Goal: Information Seeking & Learning: Learn about a topic

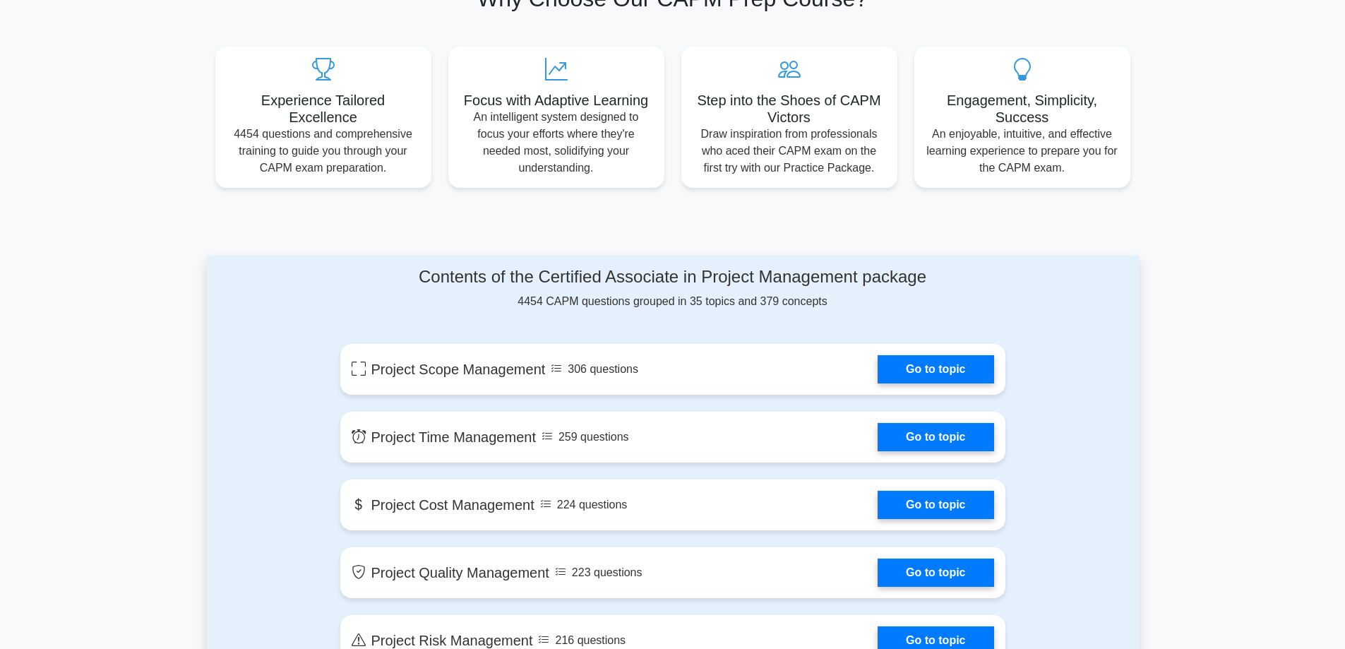
scroll to position [353, 0]
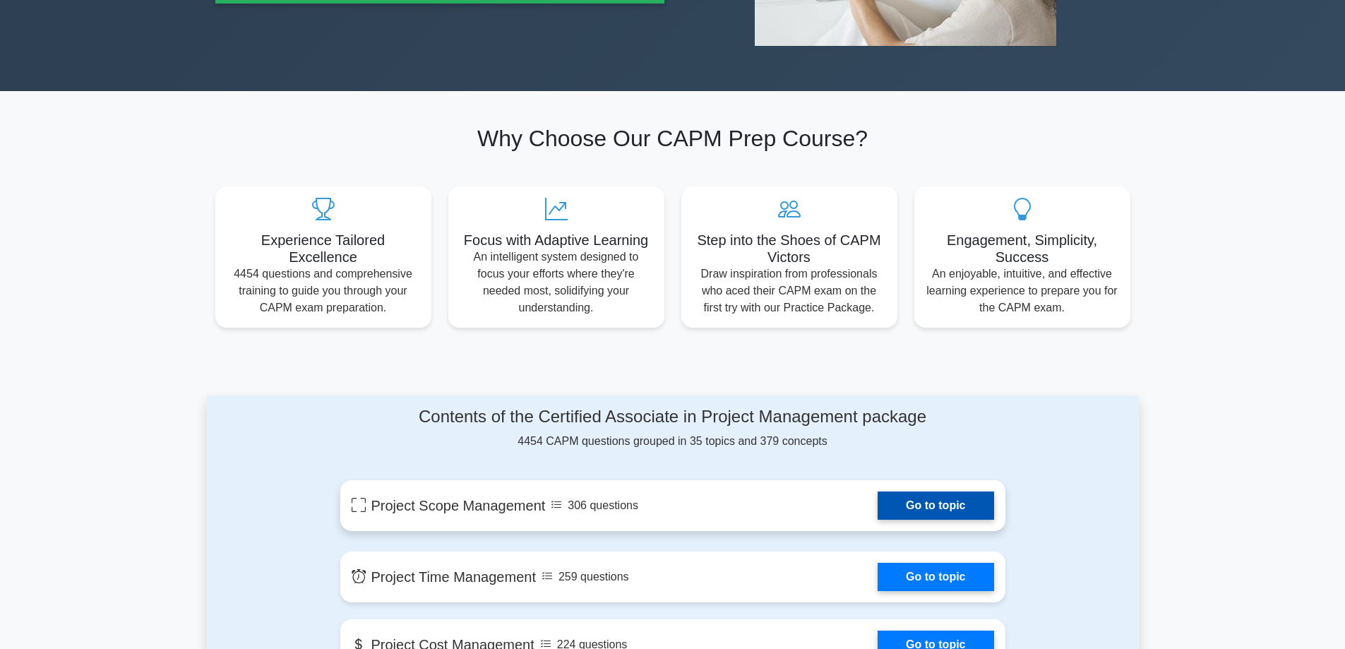
click at [918, 506] on link "Go to topic" at bounding box center [936, 506] width 116 height 28
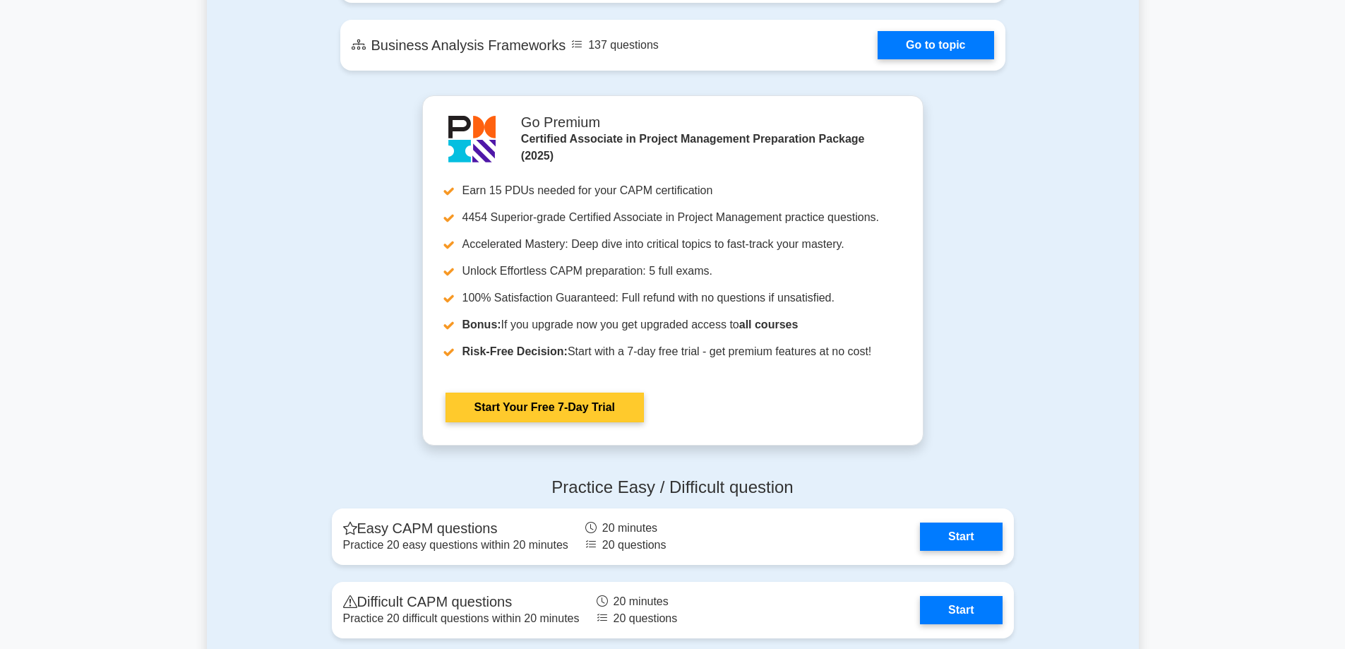
scroll to position [3107, 0]
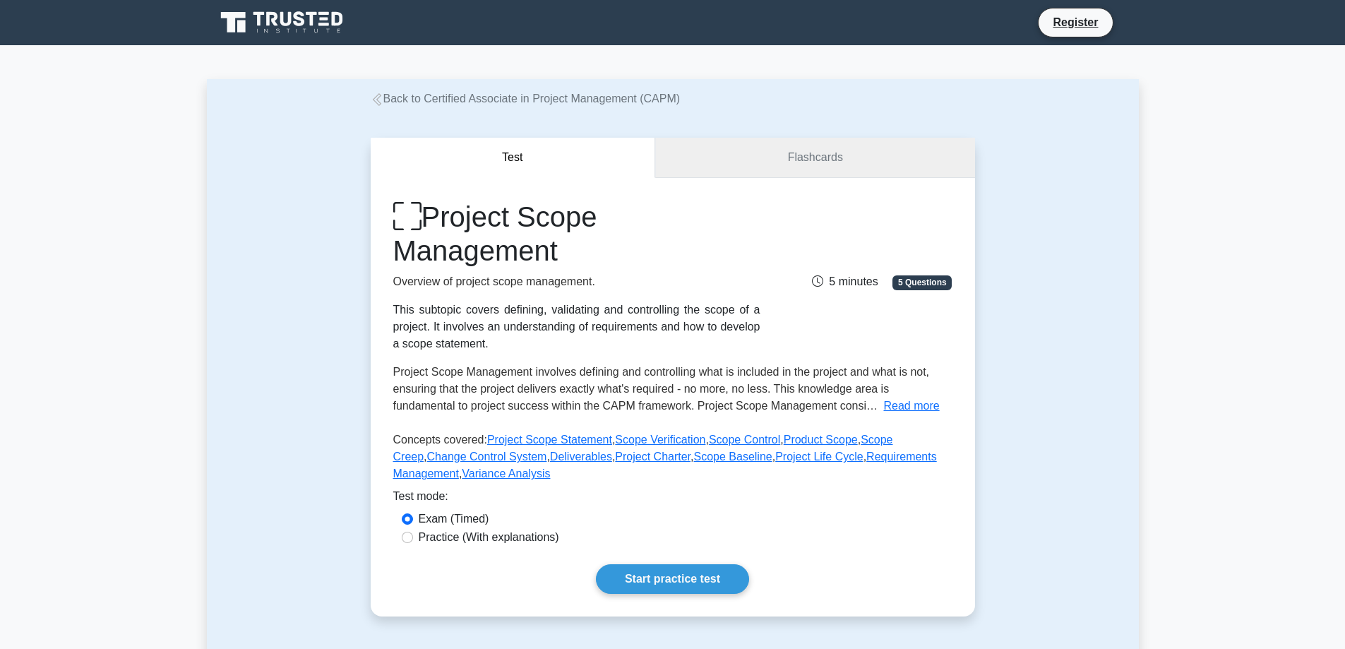
click at [828, 150] on link "Flashcards" at bounding box center [814, 158] width 319 height 40
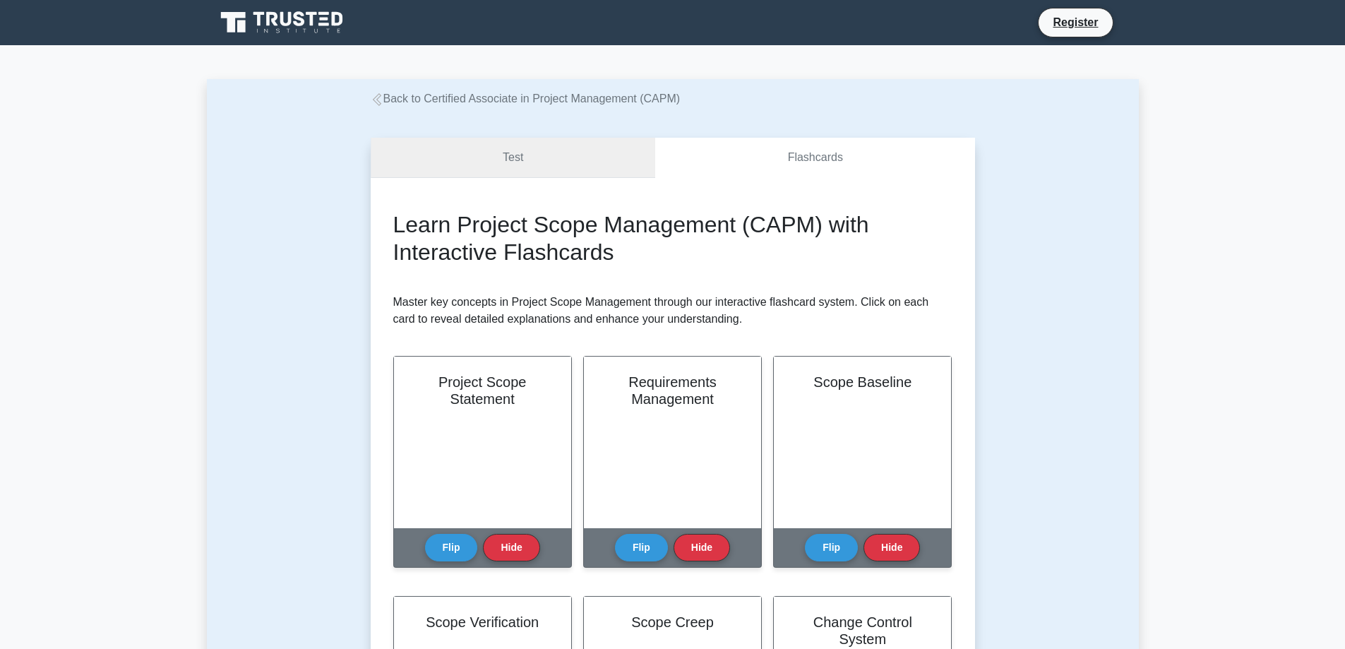
click at [538, 165] on link "Test" at bounding box center [513, 158] width 285 height 40
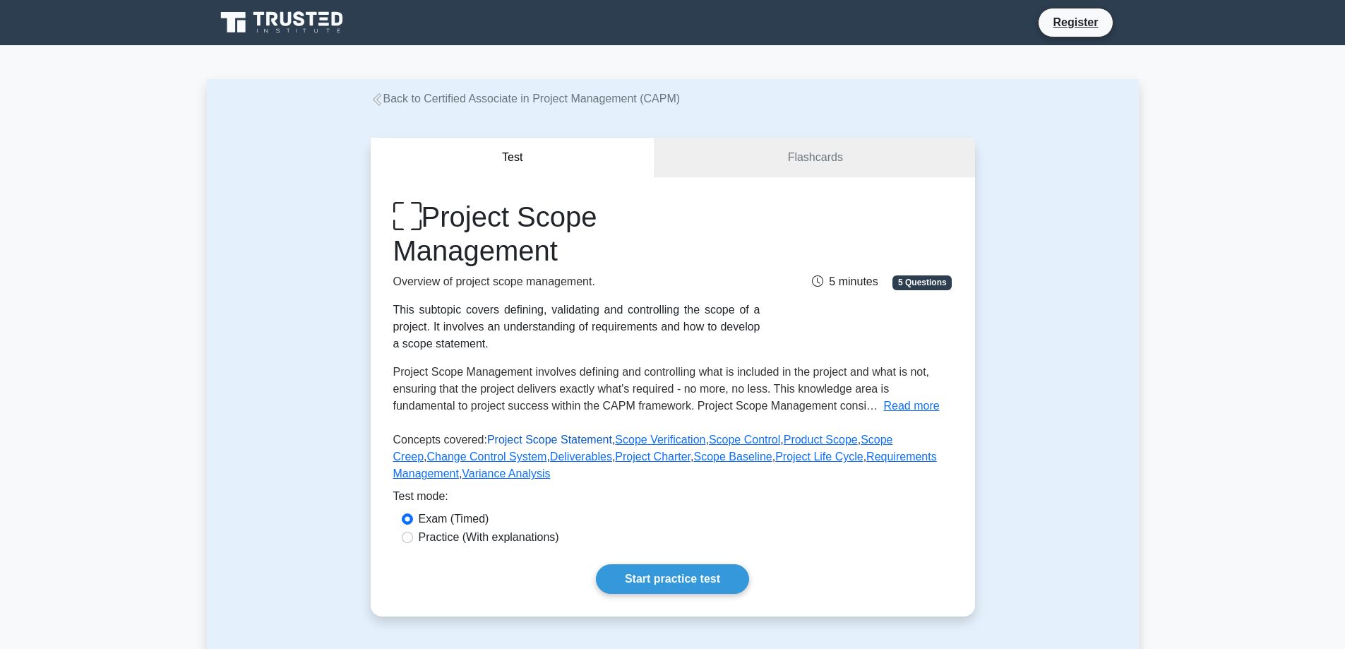
click at [567, 439] on link "Project Scope Statement" at bounding box center [549, 440] width 125 height 12
click at [725, 146] on link "Flashcards" at bounding box center [814, 158] width 319 height 40
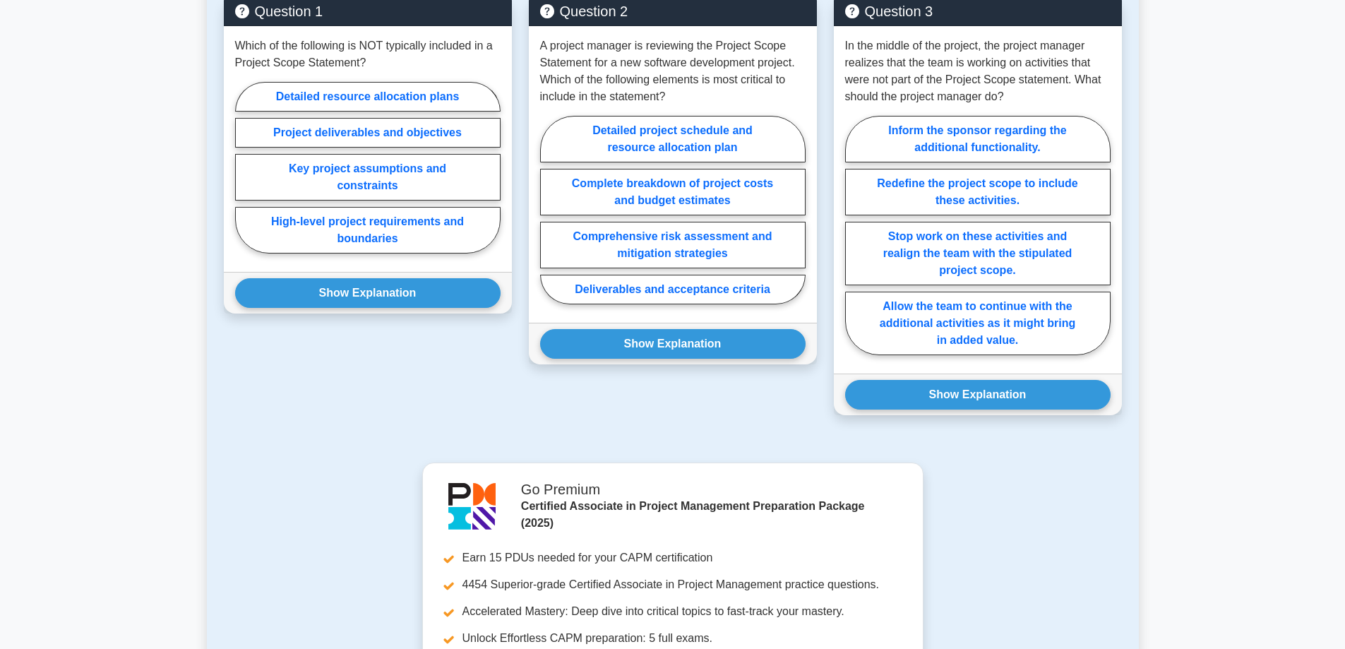
scroll to position [424, 0]
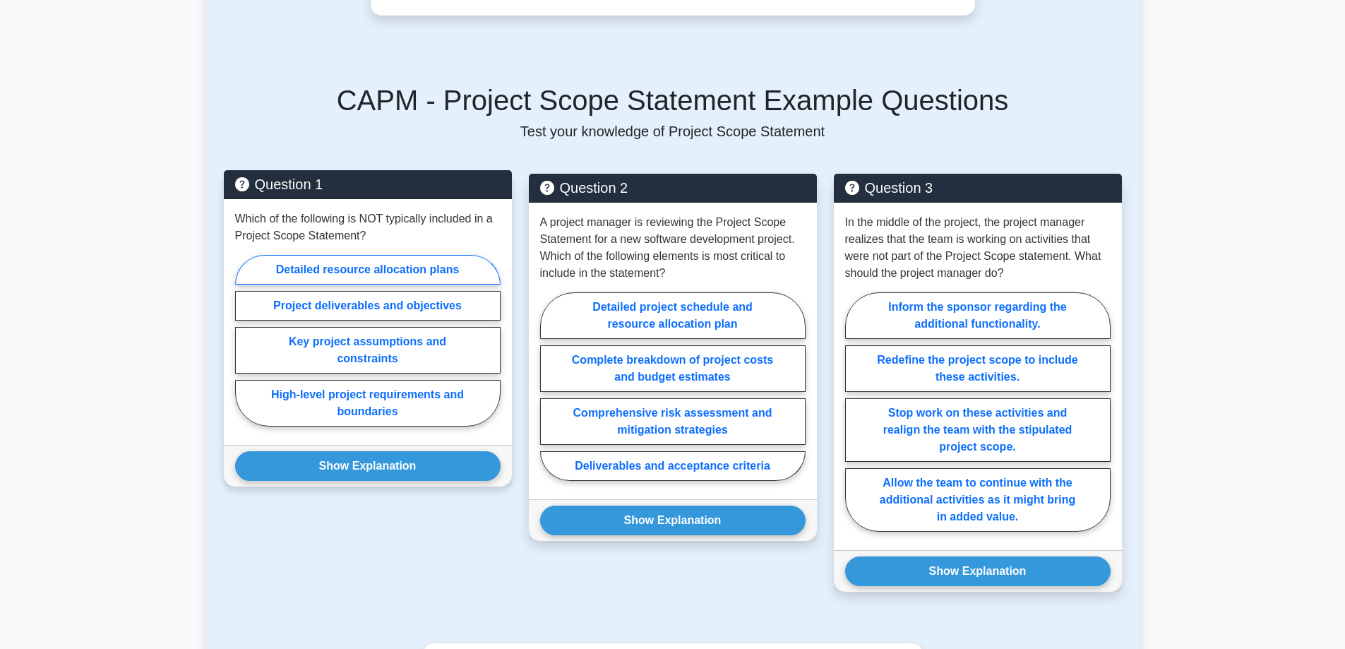
click at [379, 268] on label "Detailed resource allocation plans" at bounding box center [368, 270] width 266 height 30
click at [244, 340] on input "Detailed resource allocation plans" at bounding box center [239, 344] width 9 height 9
radio input "true"
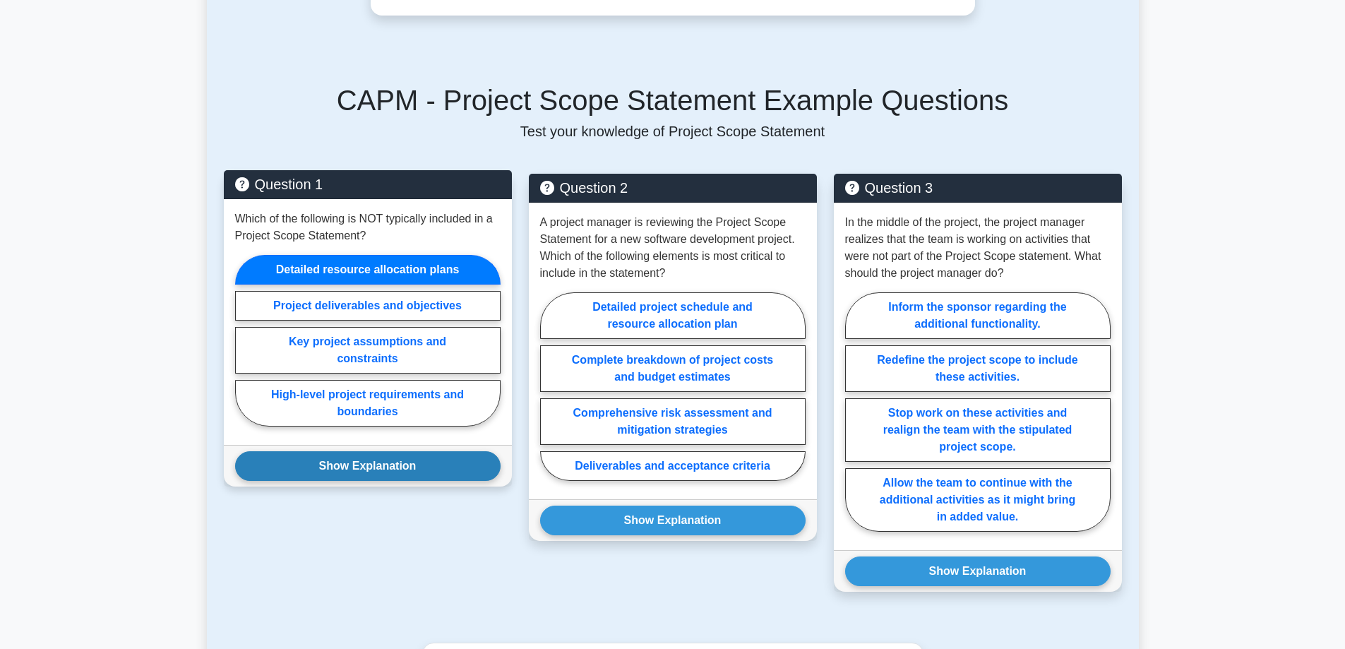
click at [332, 474] on button "Show Explanation" at bounding box center [368, 466] width 266 height 30
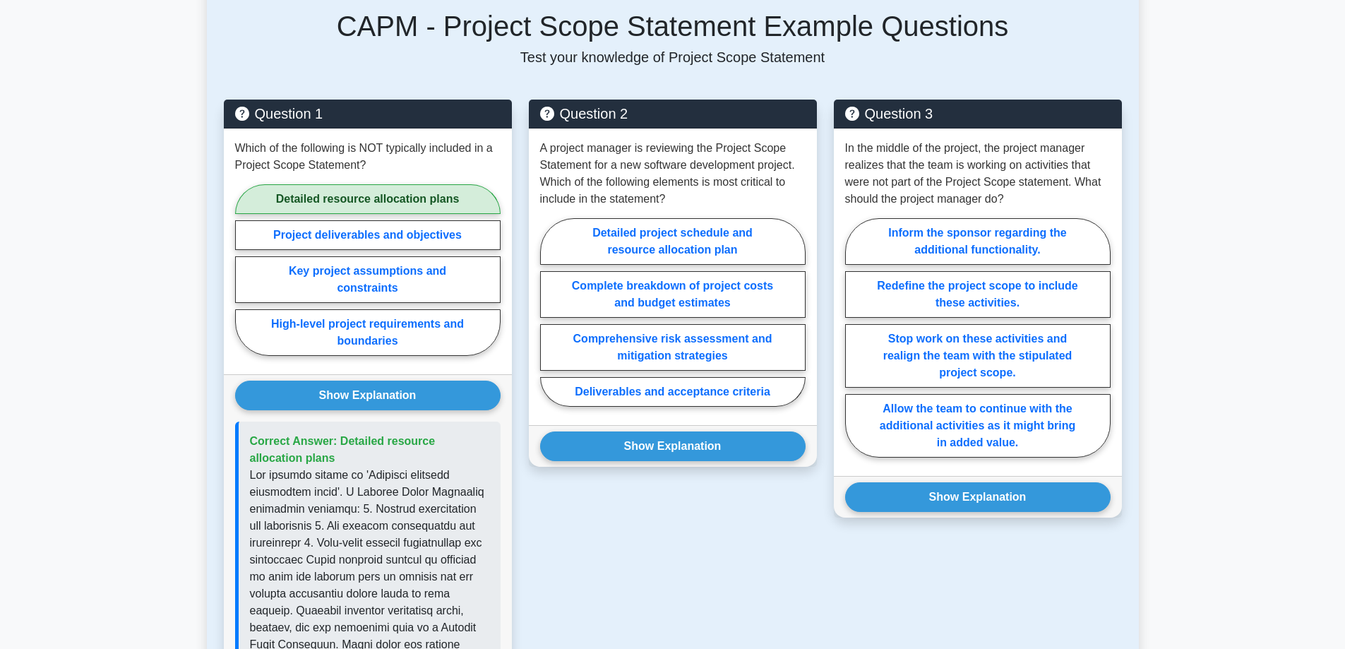
scroll to position [494, 0]
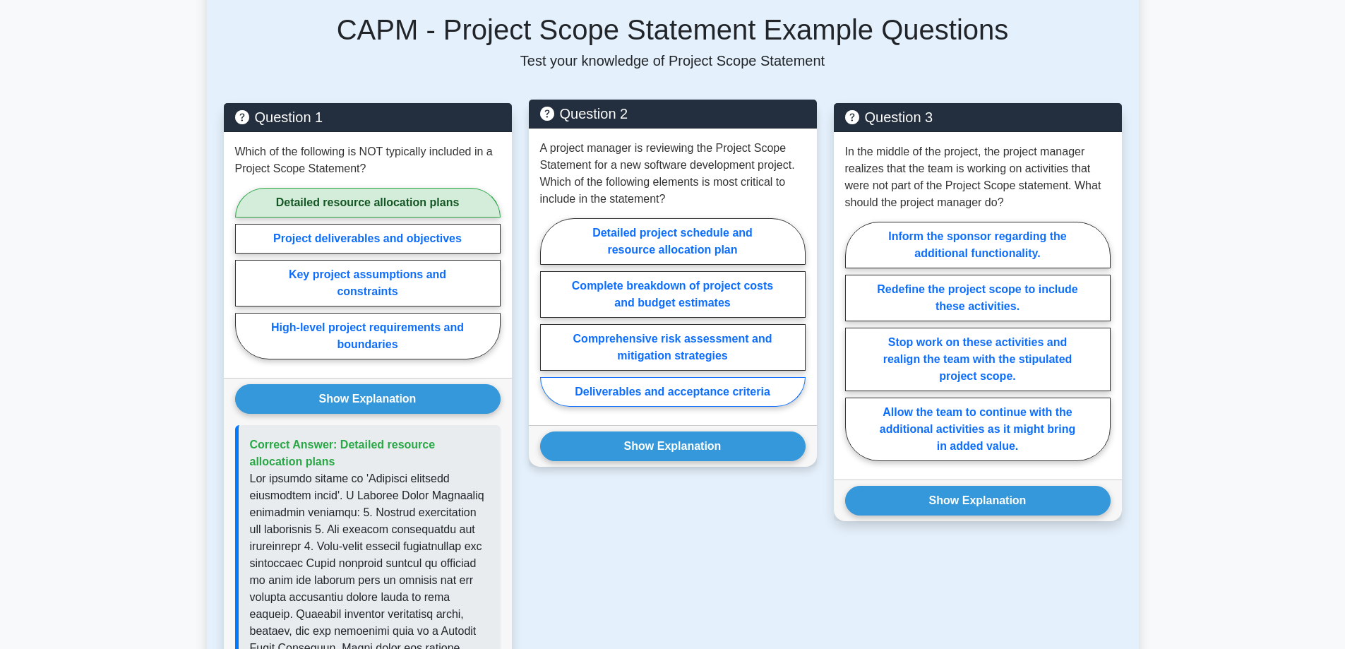
click at [734, 387] on label "Deliverables and acceptance criteria" at bounding box center [673, 392] width 266 height 30
click at [549, 321] on input "Deliverables and acceptance criteria" at bounding box center [544, 316] width 9 height 9
radio input "true"
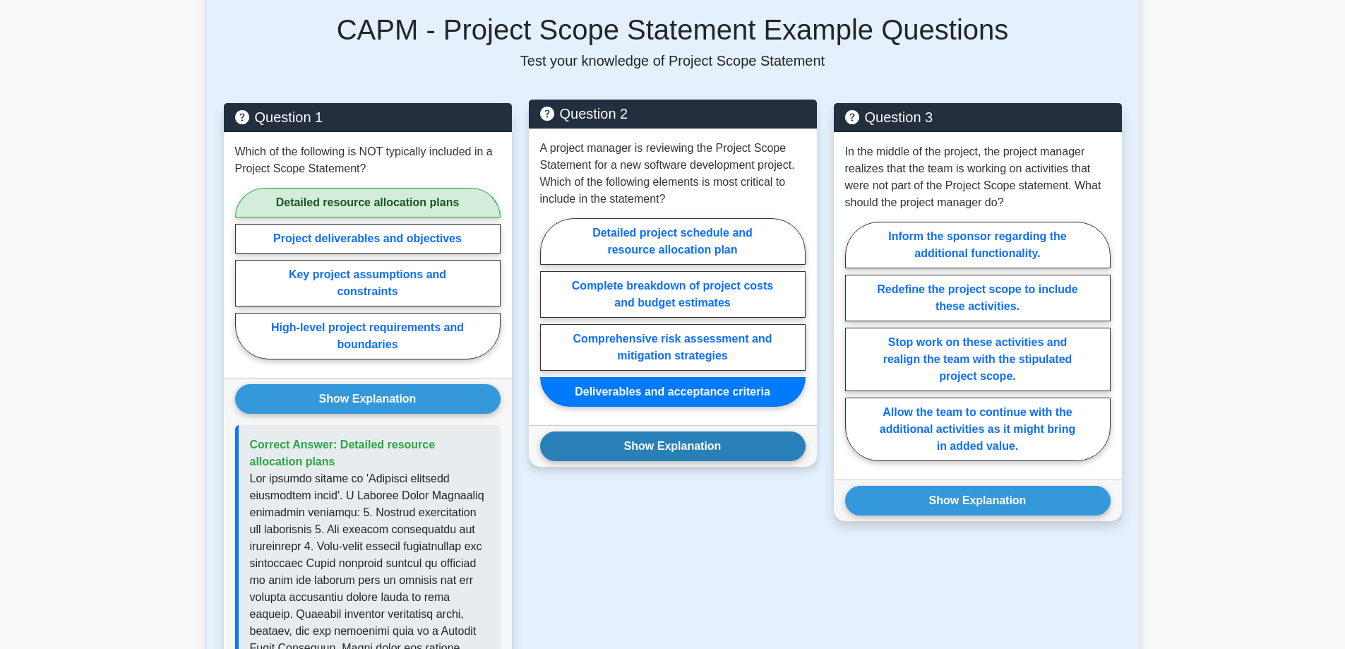
click at [689, 446] on button "Show Explanation" at bounding box center [673, 447] width 266 height 30
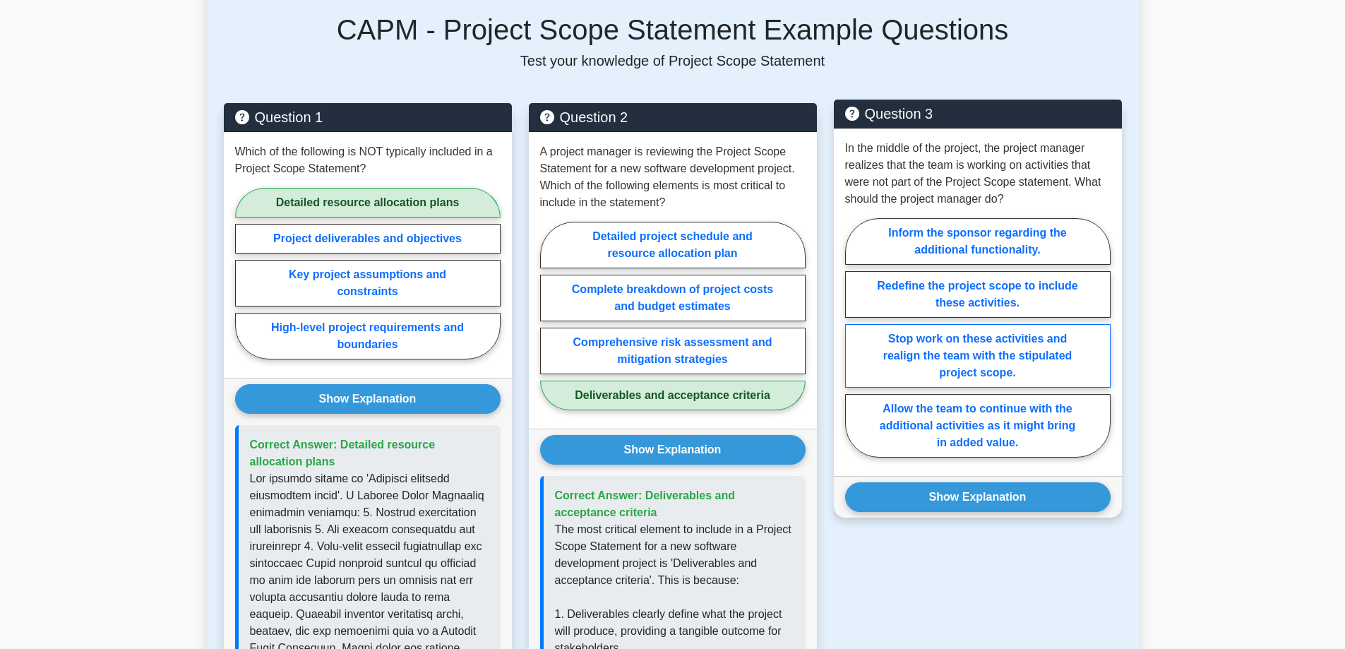
click at [949, 350] on label "Stop work on these activities and realign the team with the stipulated project …" at bounding box center [978, 356] width 266 height 64
click at [855, 347] on input "Stop work on these activities and realign the team with the stipulated project …" at bounding box center [849, 342] width 9 height 9
radio input "true"
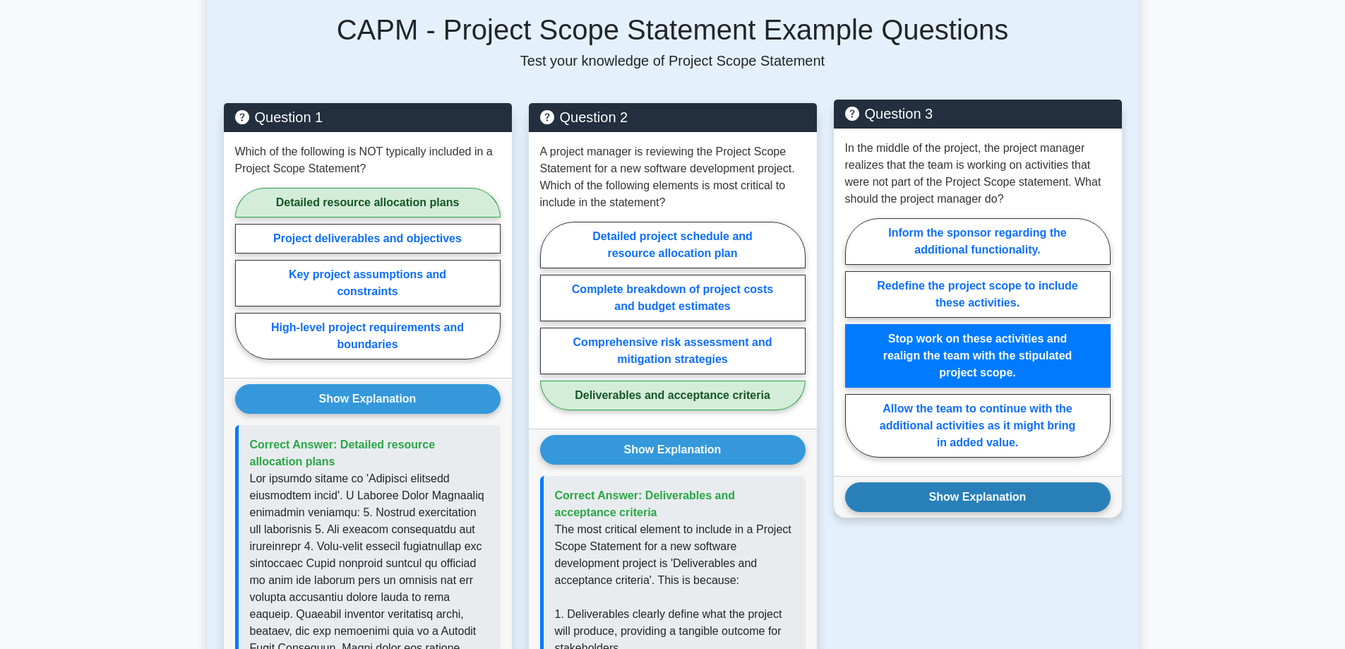
click at [947, 498] on button "Show Explanation" at bounding box center [978, 497] width 266 height 30
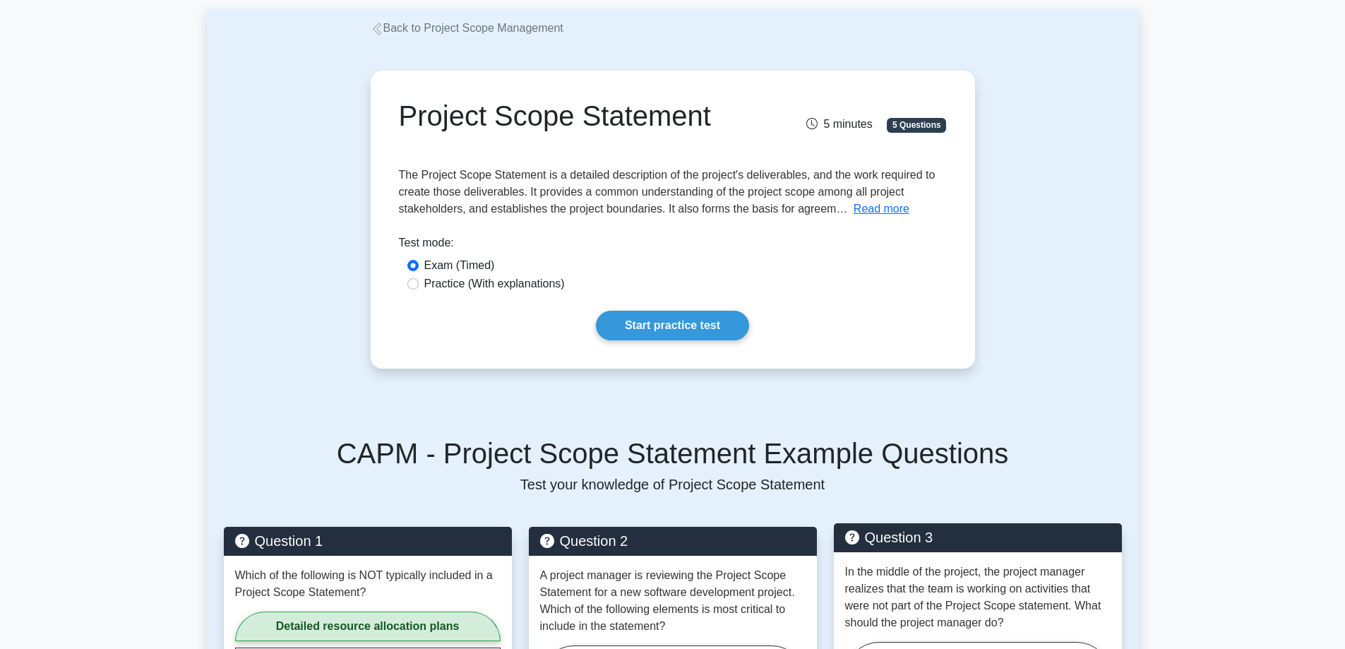
scroll to position [0, 0]
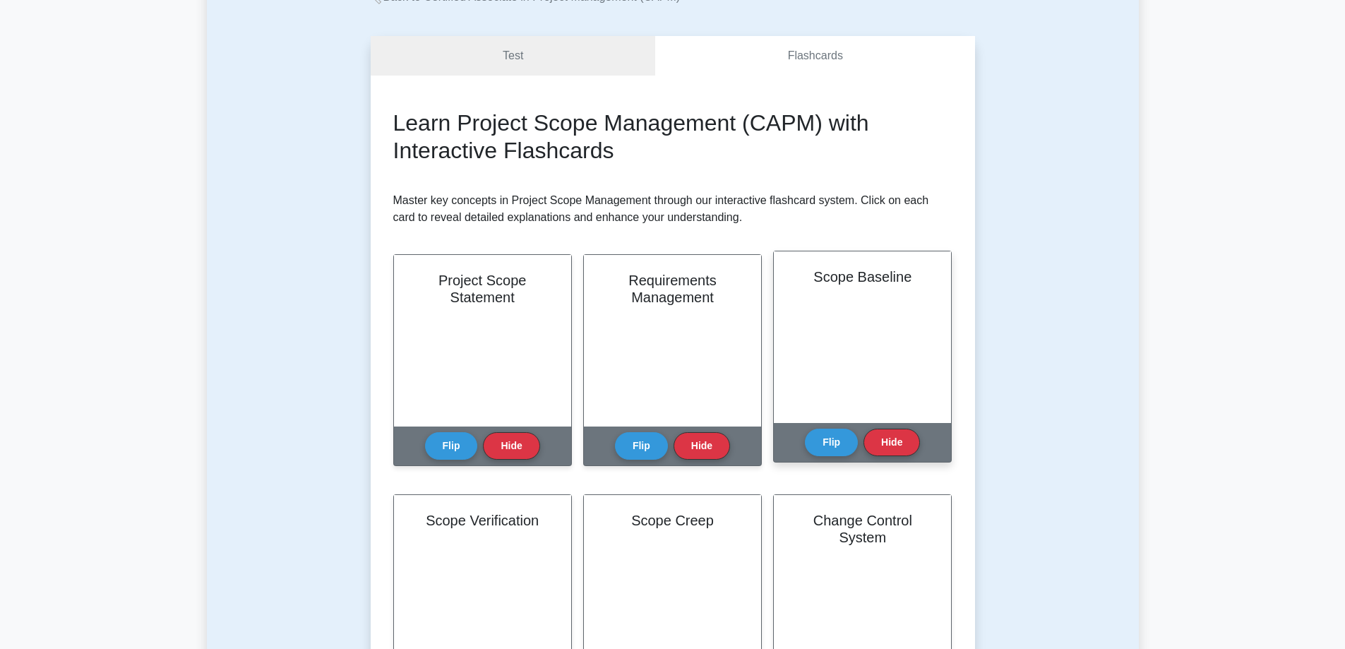
scroll to position [141, 0]
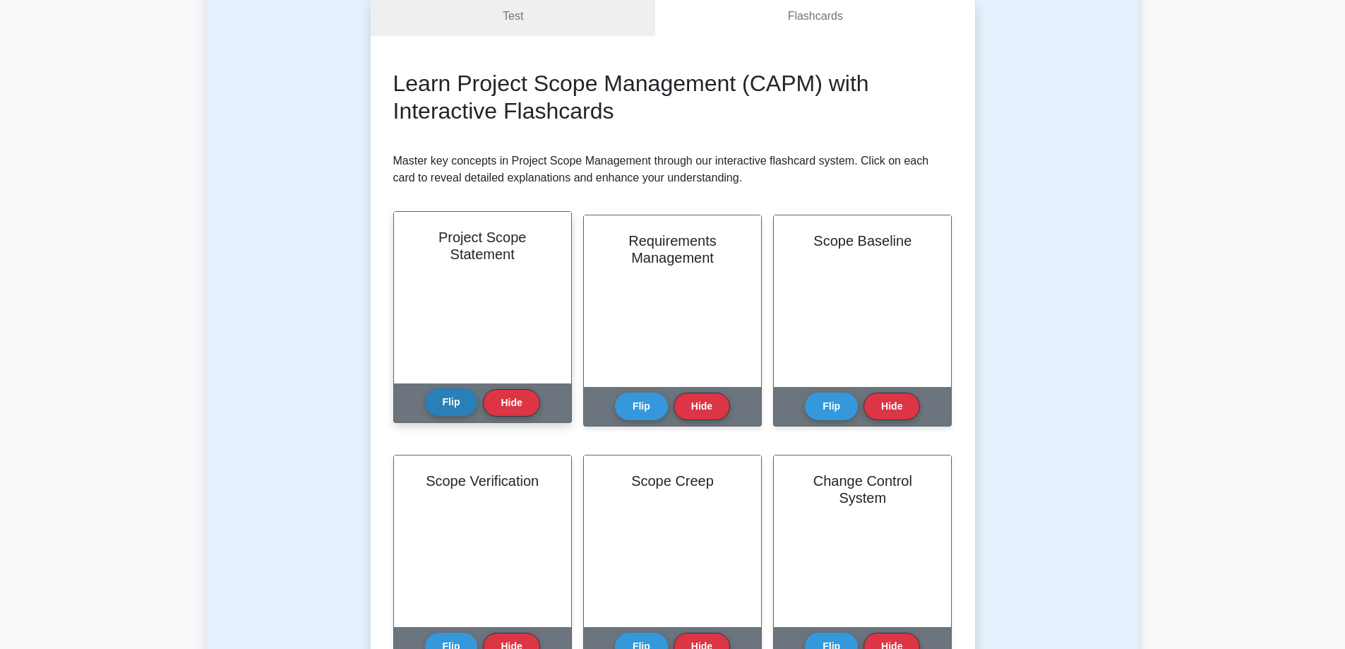
click at [446, 409] on button "Flip" at bounding box center [451, 402] width 53 height 28
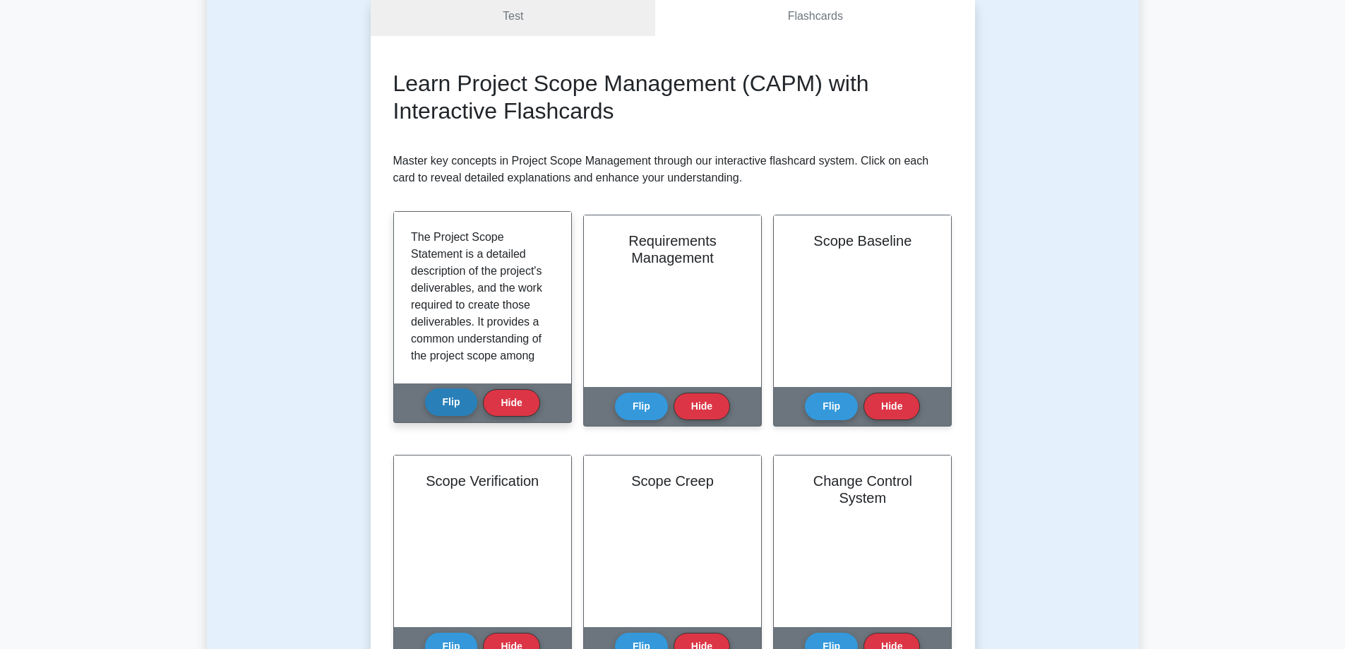
click at [446, 410] on button "Flip" at bounding box center [451, 402] width 53 height 28
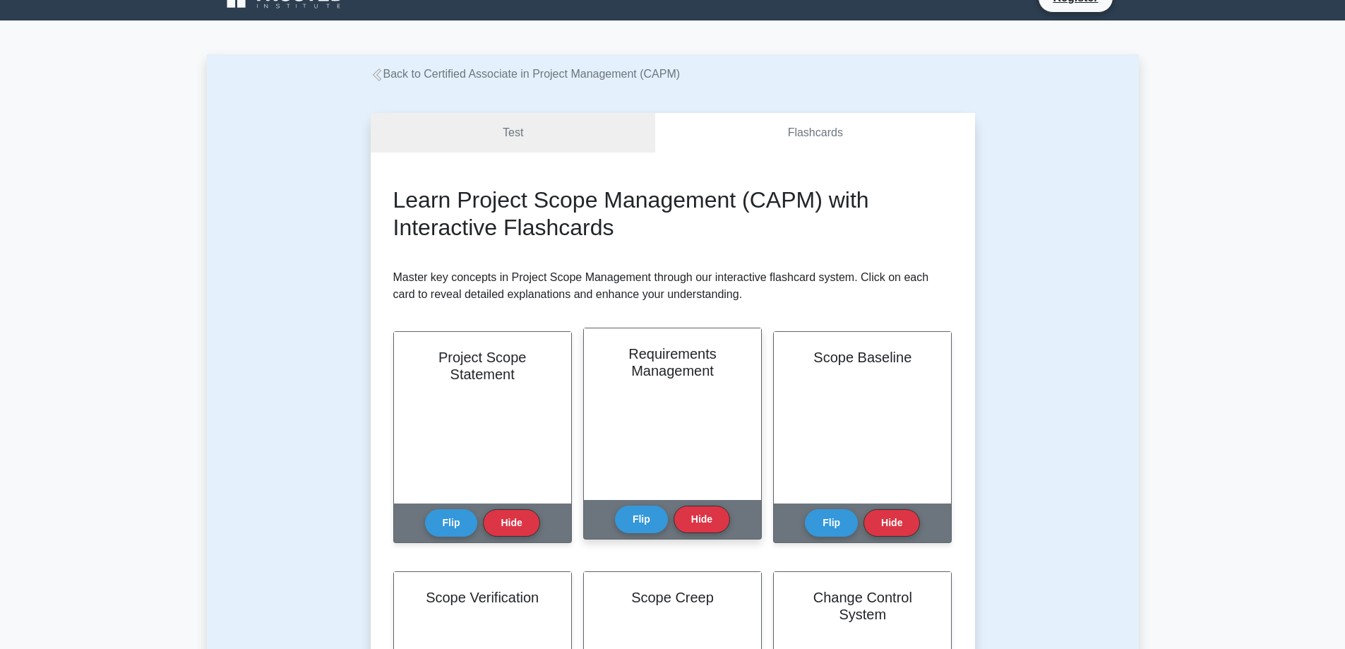
scroll to position [0, 0]
